Goal: Navigation & Orientation: Find specific page/section

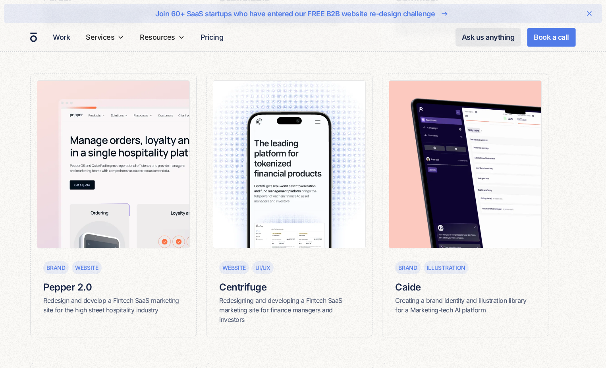
scroll to position [435, 0]
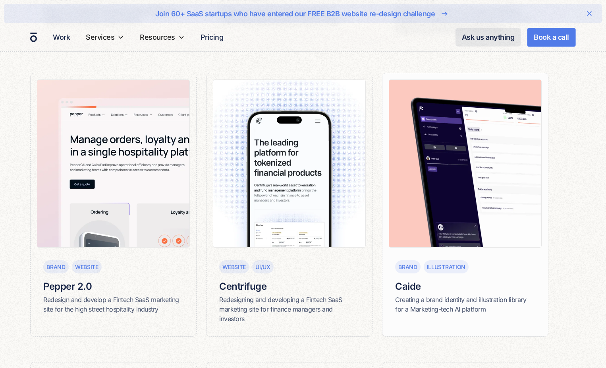
click at [428, 229] on img at bounding box center [465, 163] width 153 height 168
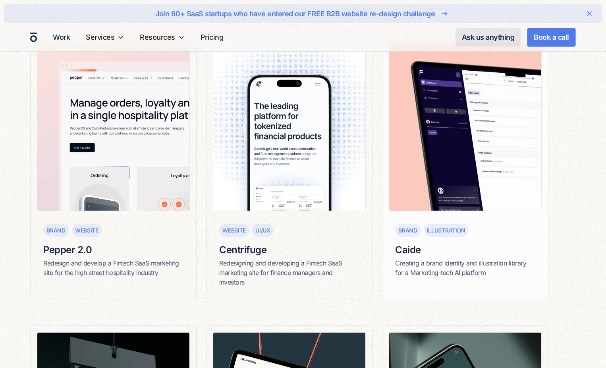
scroll to position [475, 0]
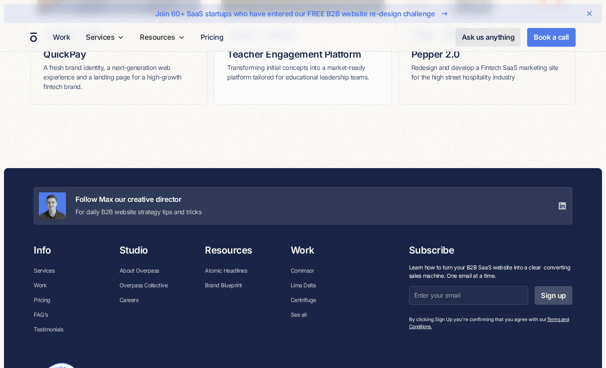
scroll to position [3986, 0]
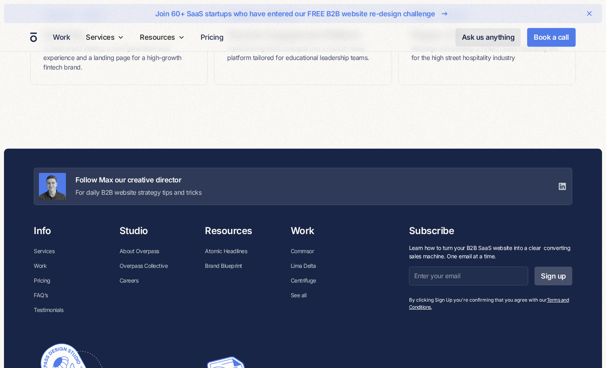
click at [106, 175] on div "Follow Max our creative director For daily B2B website strategy tips and tricks" at bounding box center [138, 186] width 126 height 22
click at [56, 173] on img at bounding box center [52, 186] width 27 height 27
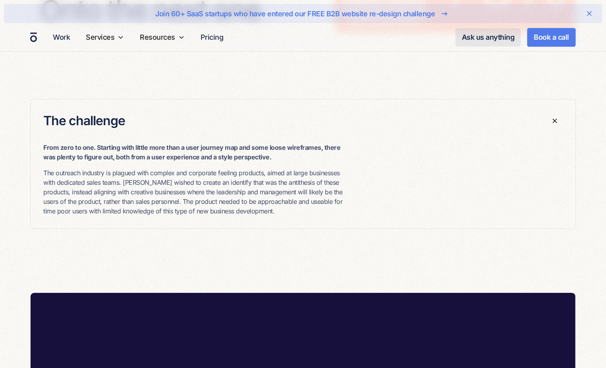
scroll to position [1271, 0]
